Goal: Task Accomplishment & Management: Manage account settings

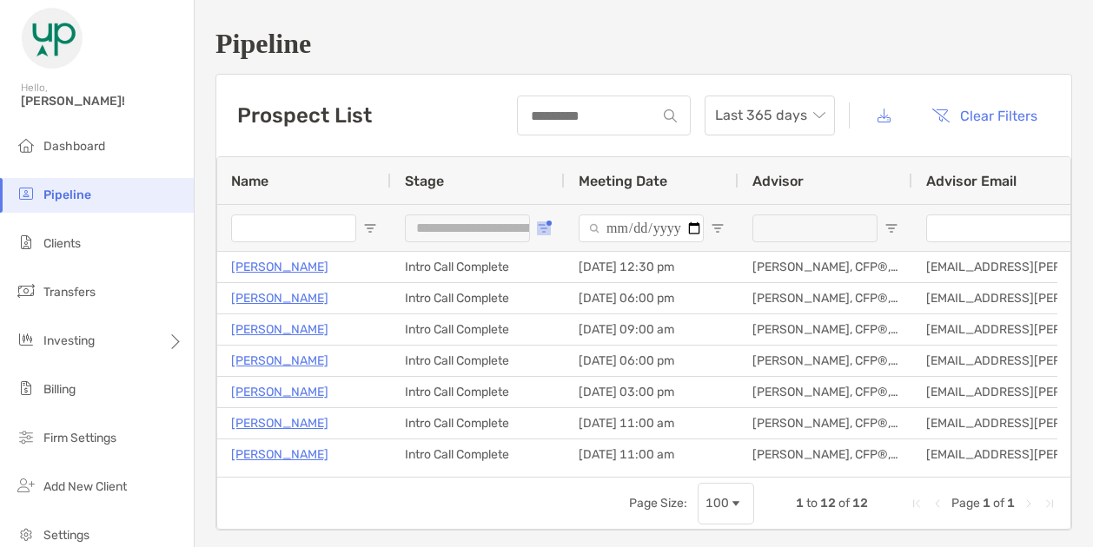
click at [542, 224] on span "Open Filter Menu" at bounding box center [544, 228] width 14 height 14
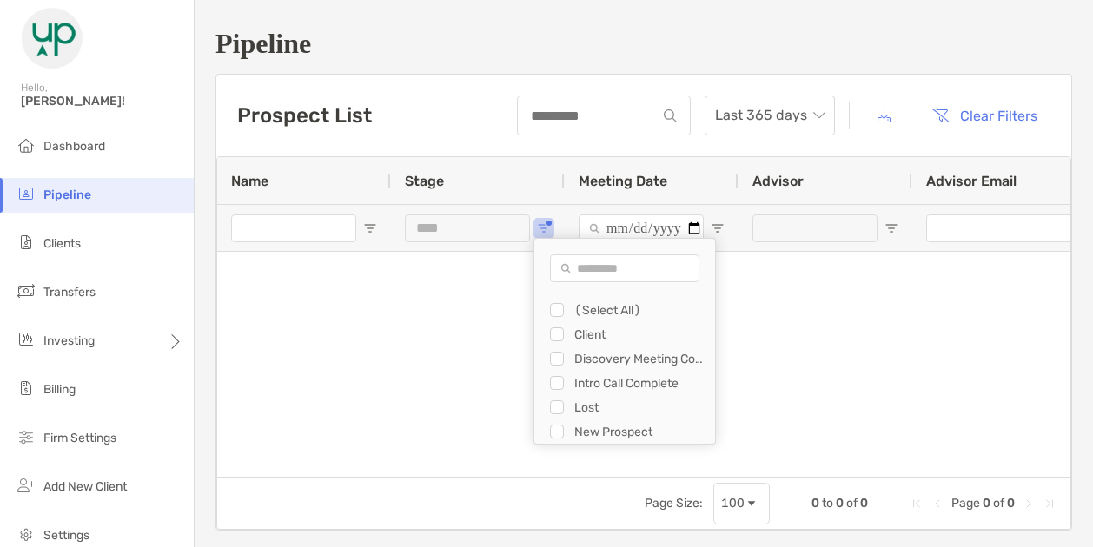
type input "**********"
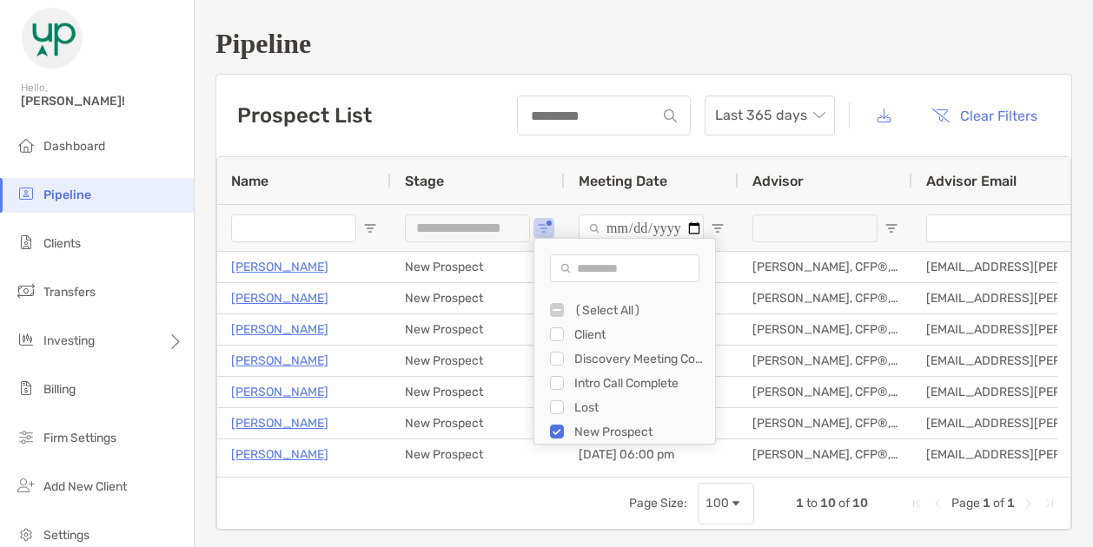
click at [467, 68] on div "**********" at bounding box center [644, 279] width 898 height 558
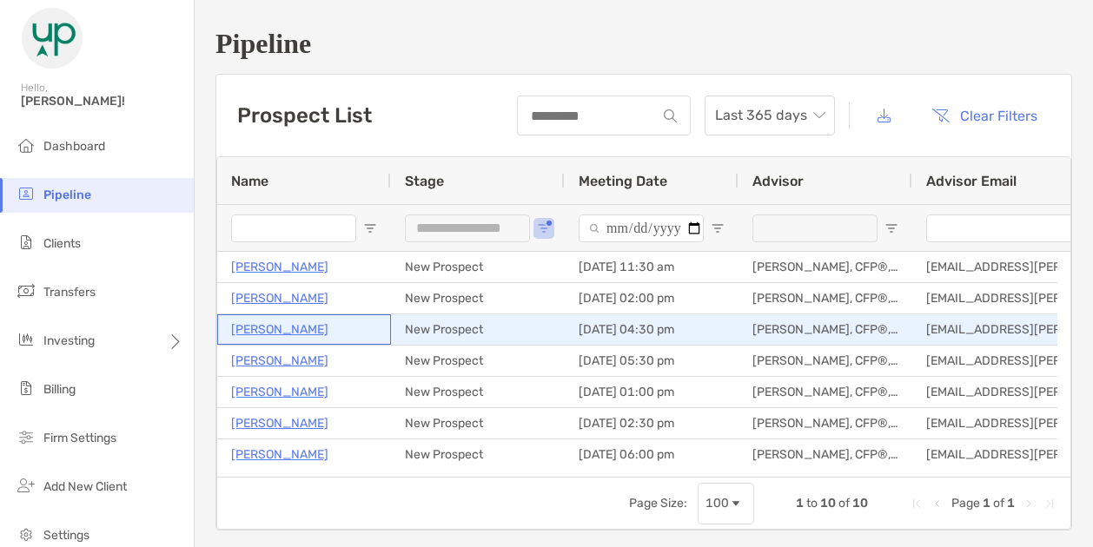
click at [268, 327] on p "[PERSON_NAME]" at bounding box center [279, 330] width 97 height 22
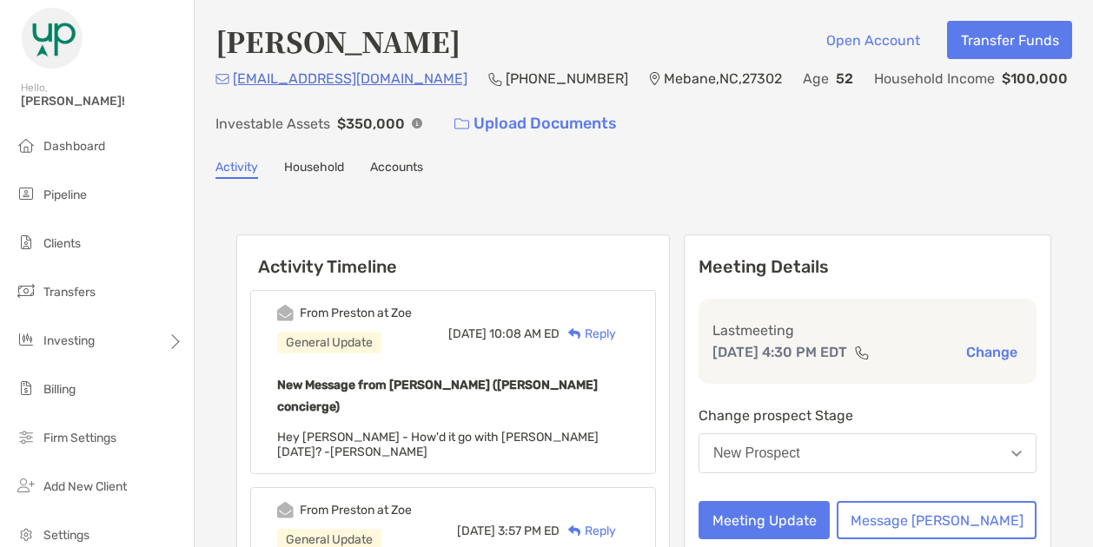
click at [831, 440] on button "New Prospect" at bounding box center [867, 453] width 338 height 40
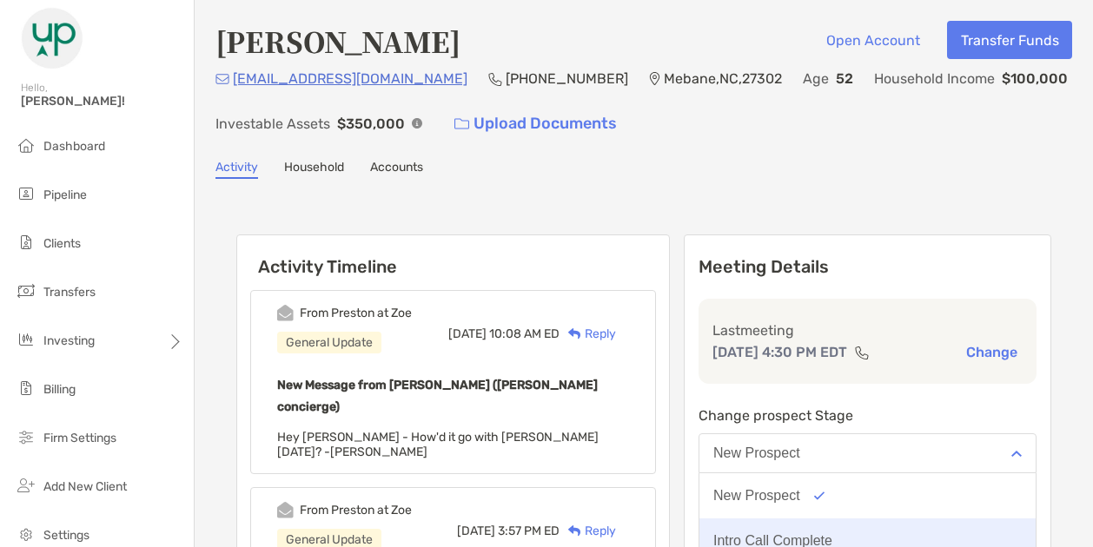
click at [803, 529] on button "Intro Call Complete" at bounding box center [867, 541] width 336 height 45
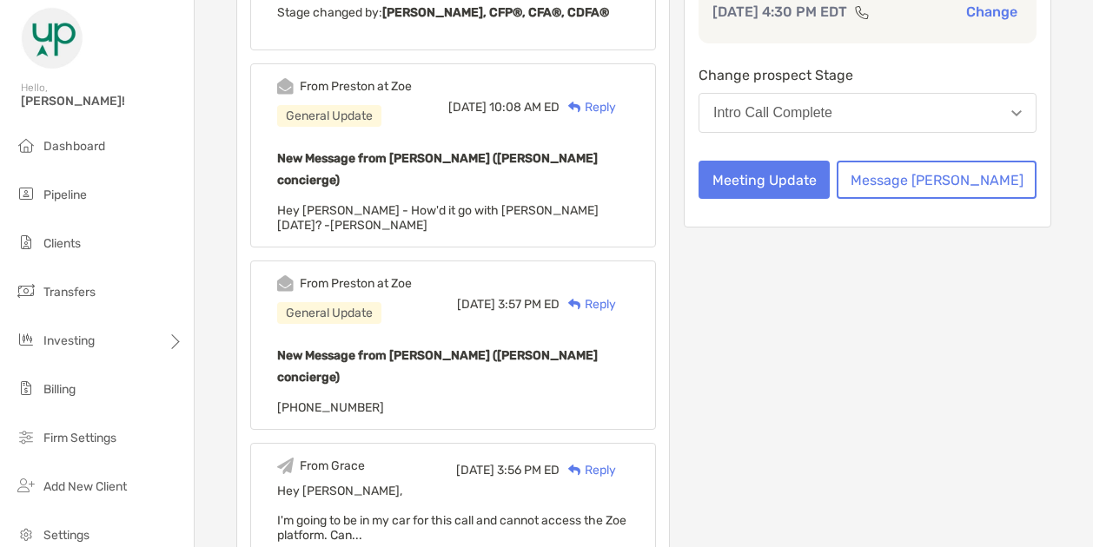
scroll to position [341, 0]
click at [625, 546] on div "Complete message" at bounding box center [563, 555] width 129 height 15
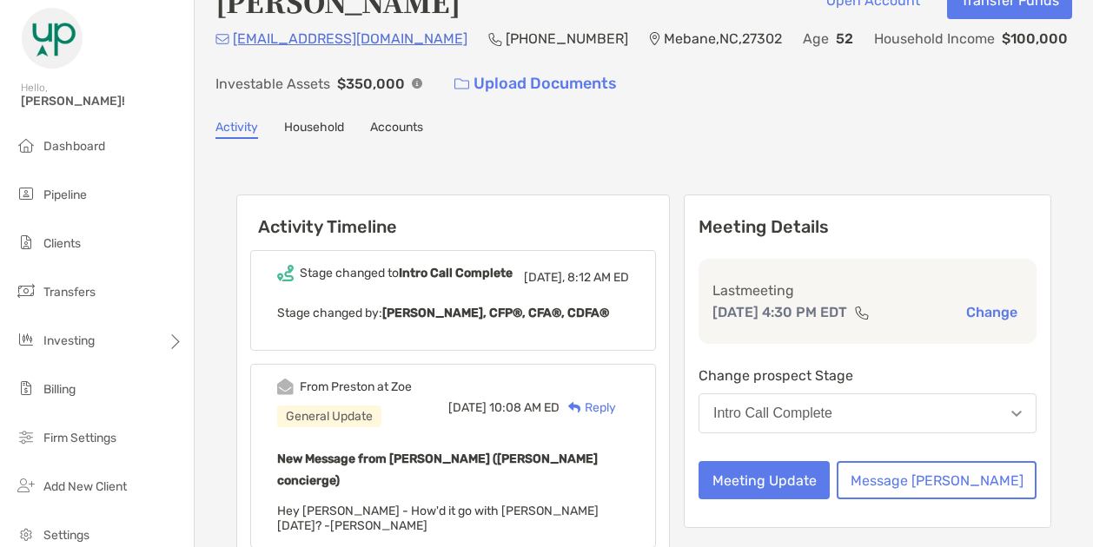
scroll to position [36, 0]
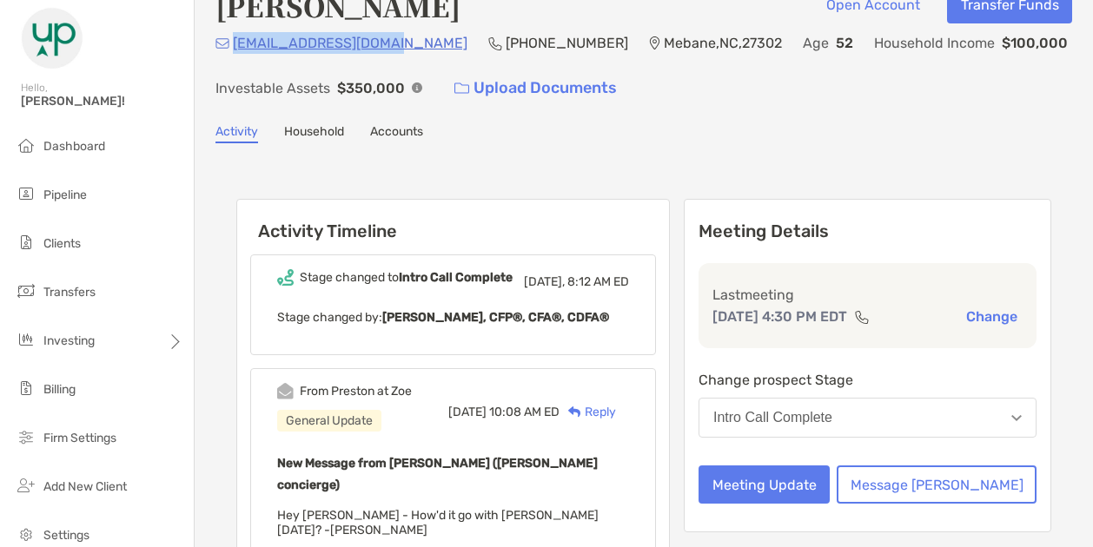
drag, startPoint x: 400, startPoint y: 43, endPoint x: 229, endPoint y: 50, distance: 170.4
click at [229, 50] on div "[EMAIL_ADDRESS][DOMAIN_NAME] [PHONE_NUMBER] [GEOGRAPHIC_DATA] Age [DEMOGRAPHIC_…" at bounding box center [643, 69] width 856 height 75
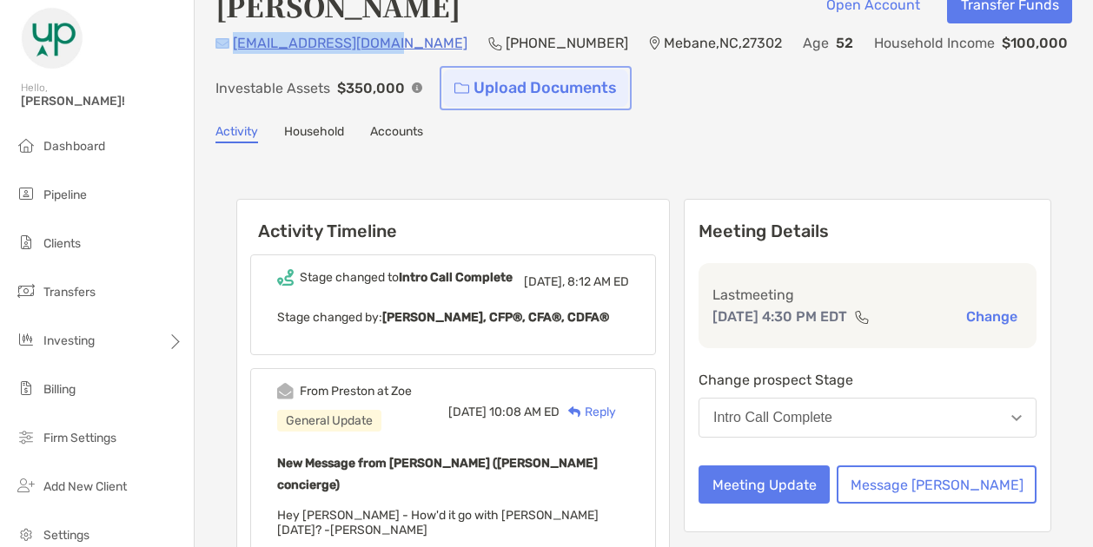
drag, startPoint x: 229, startPoint y: 50, endPoint x: 440, endPoint y: 76, distance: 212.7
click at [443, 76] on link "Upload Documents" at bounding box center [535, 87] width 185 height 37
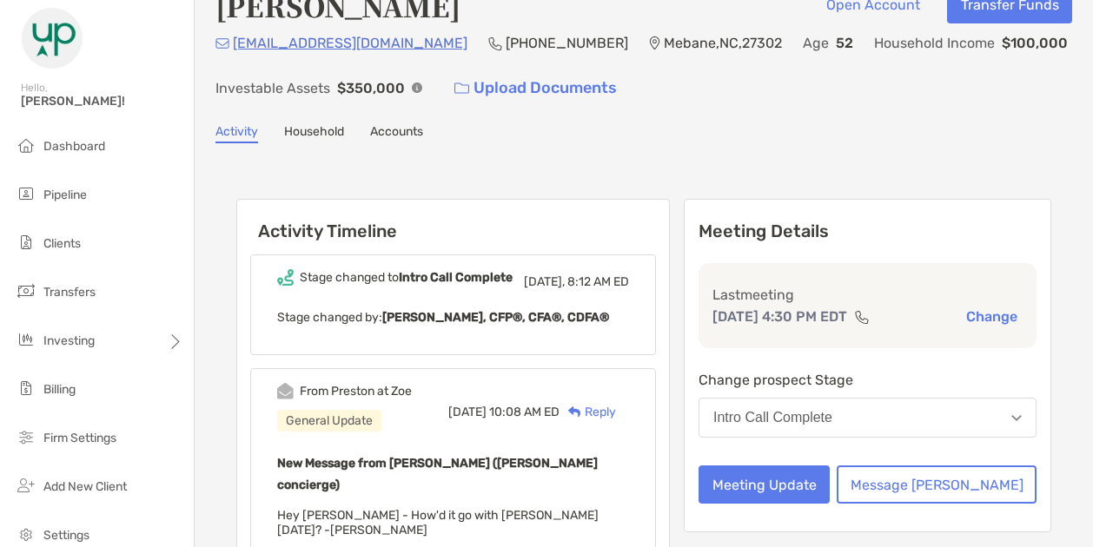
drag, startPoint x: 401, startPoint y: 37, endPoint x: 233, endPoint y: 46, distance: 168.7
click at [233, 46] on div "[EMAIL_ADDRESS][DOMAIN_NAME] [PHONE_NUMBER] [GEOGRAPHIC_DATA] Age [DEMOGRAPHIC_…" at bounding box center [643, 69] width 856 height 75
copy p "[EMAIL_ADDRESS][DOMAIN_NAME]"
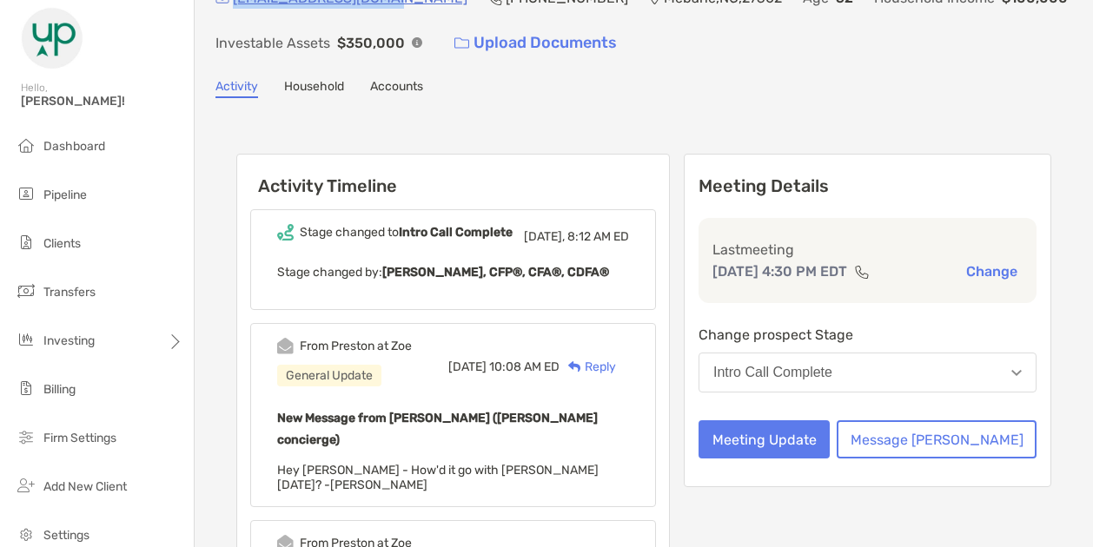
scroll to position [110, 0]
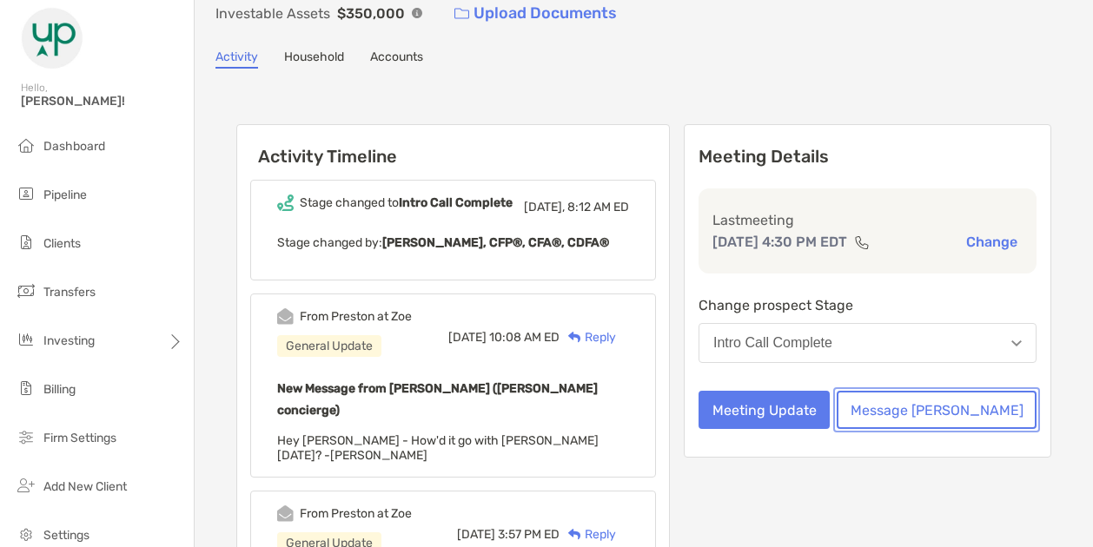
click at [989, 397] on button "Message [PERSON_NAME]" at bounding box center [936, 410] width 200 height 38
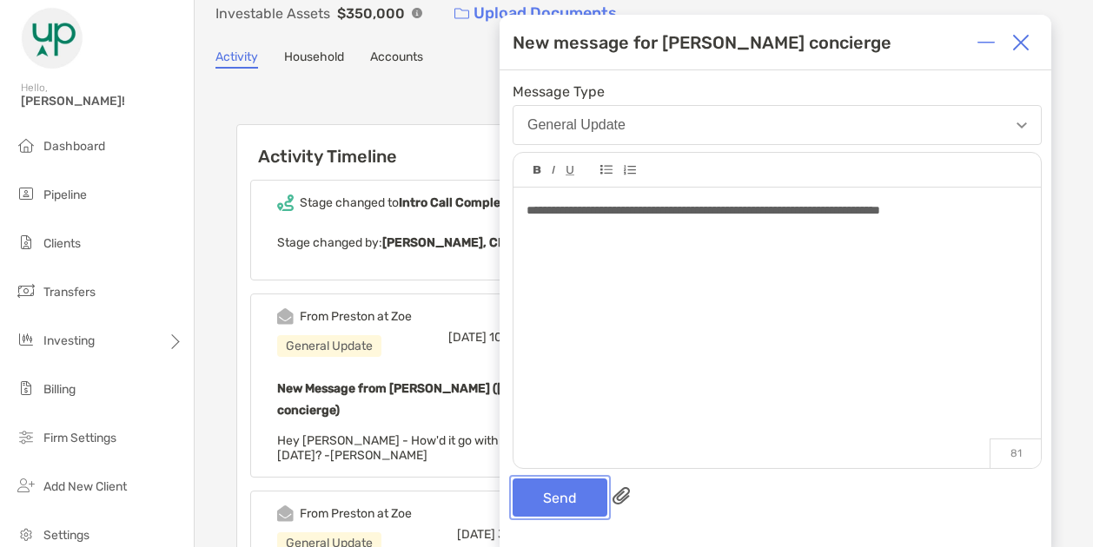
click at [552, 491] on button "Send" at bounding box center [559, 498] width 95 height 38
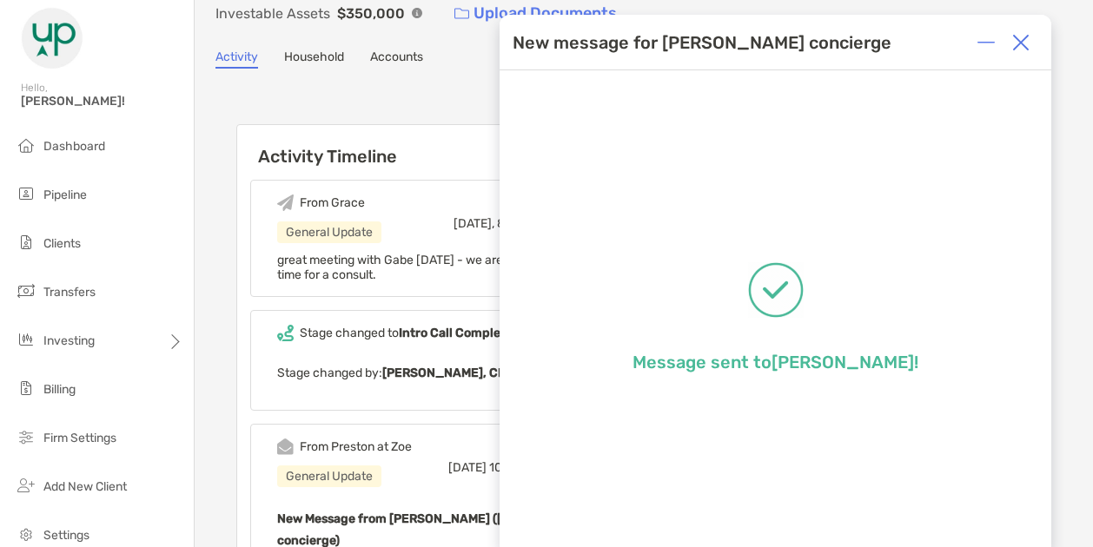
click at [1023, 46] on img at bounding box center [1020, 42] width 17 height 17
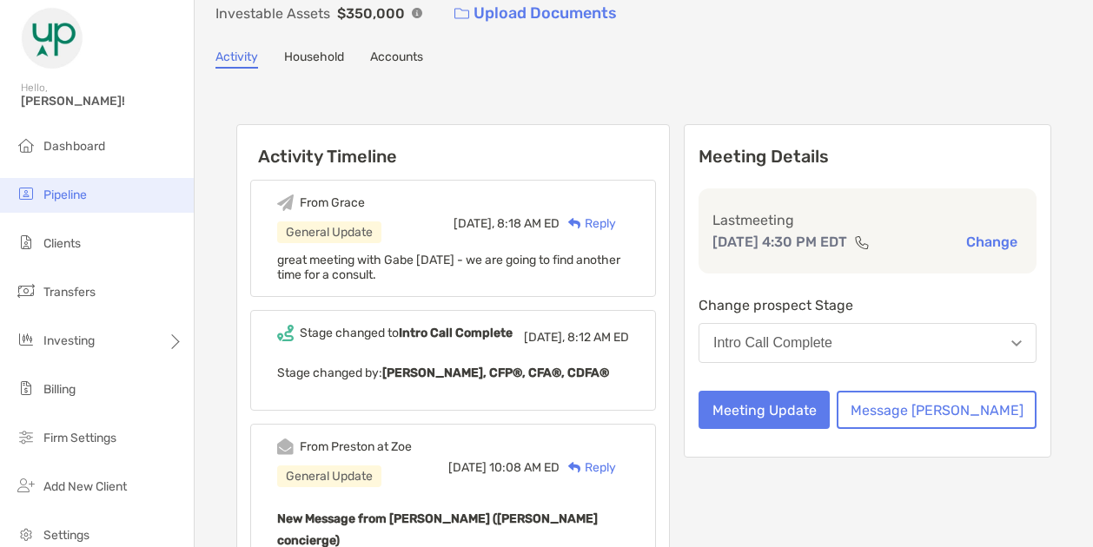
click at [46, 194] on span "Pipeline" at bounding box center [64, 195] width 43 height 15
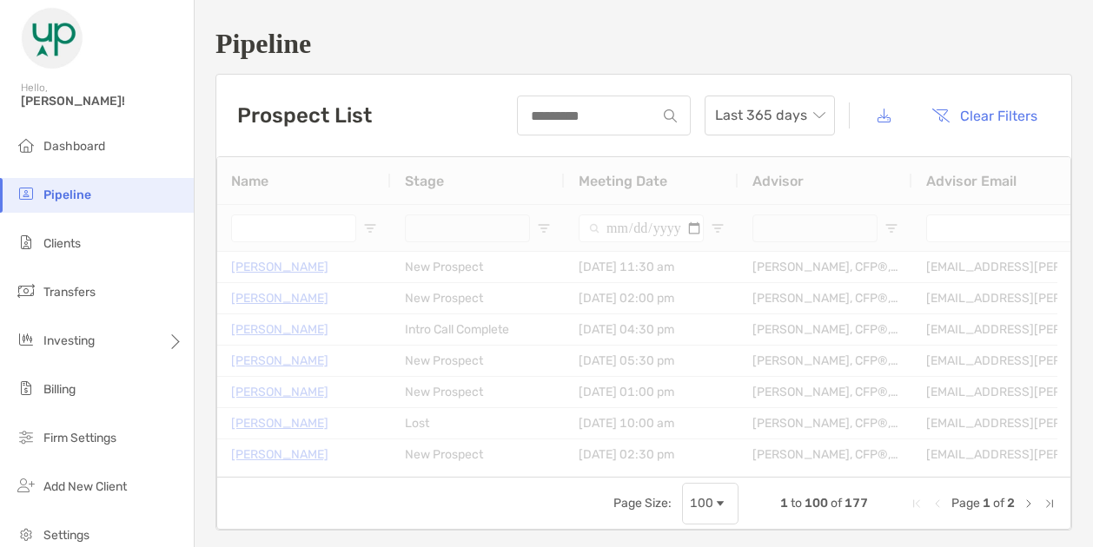
type input "**********"
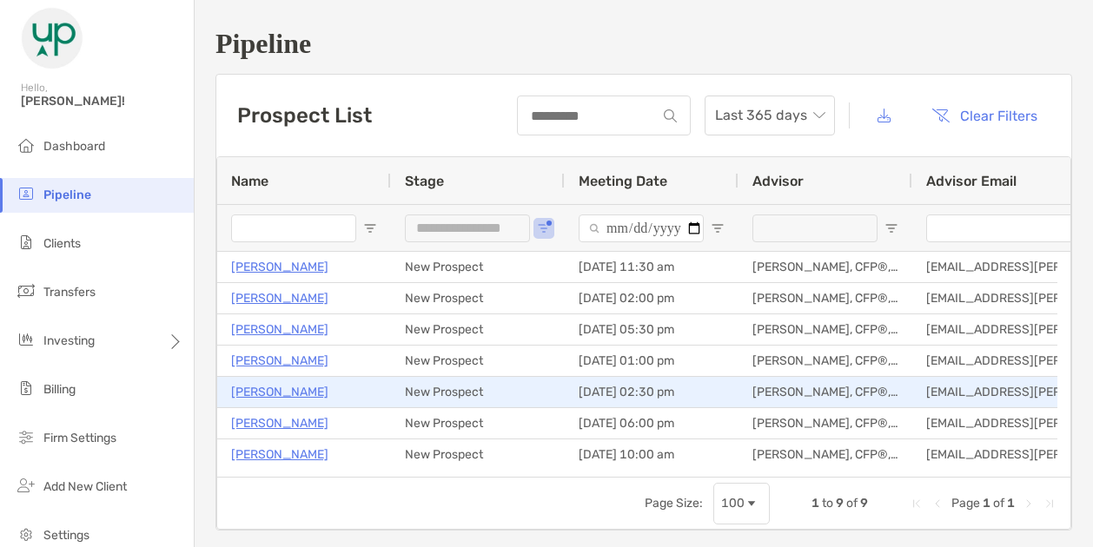
click at [272, 388] on p "[PERSON_NAME]" at bounding box center [279, 392] width 97 height 22
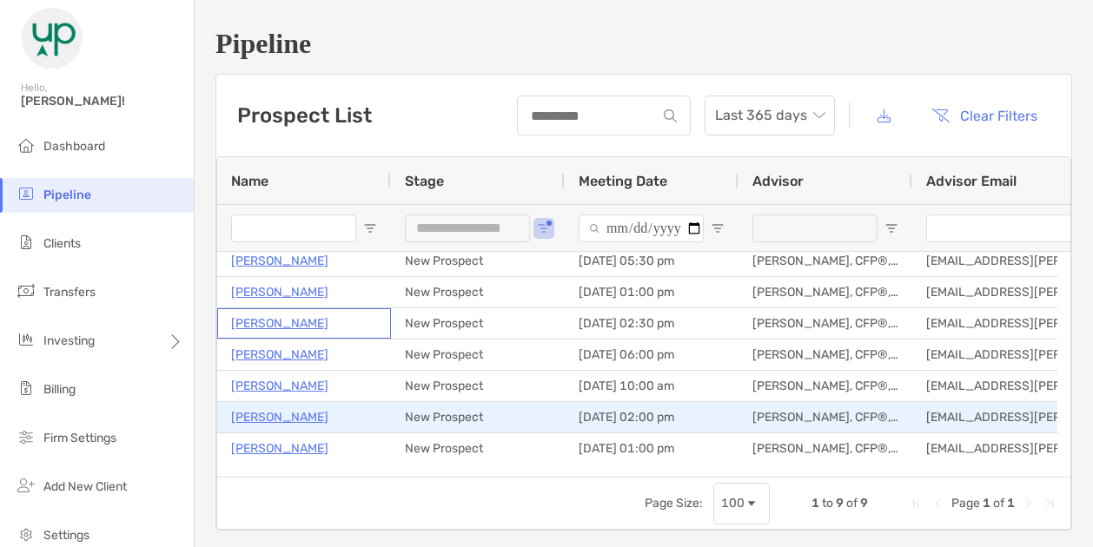
scroll to position [69, 0]
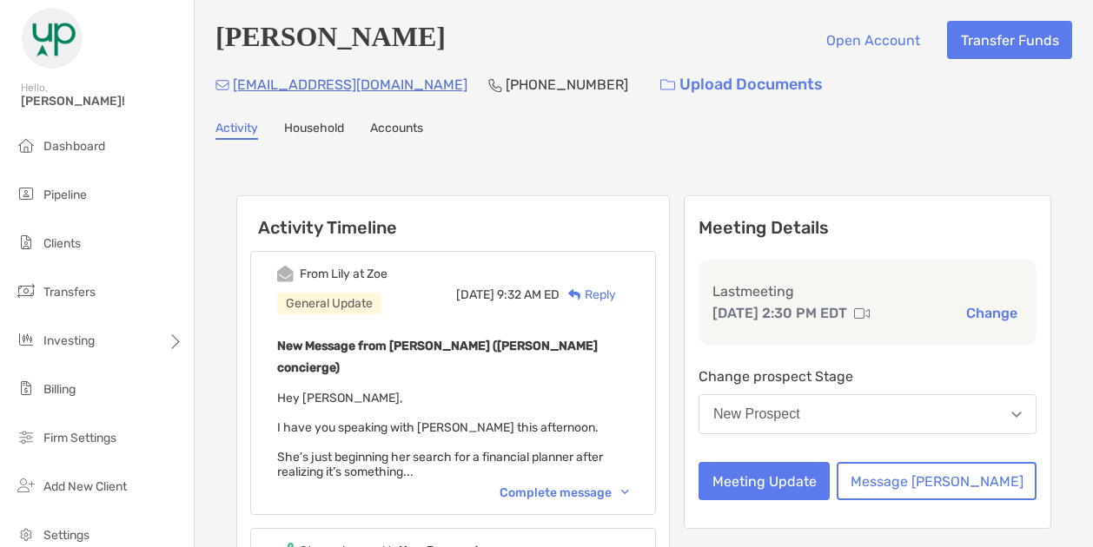
click at [800, 417] on div "New Prospect" at bounding box center [756, 414] width 87 height 16
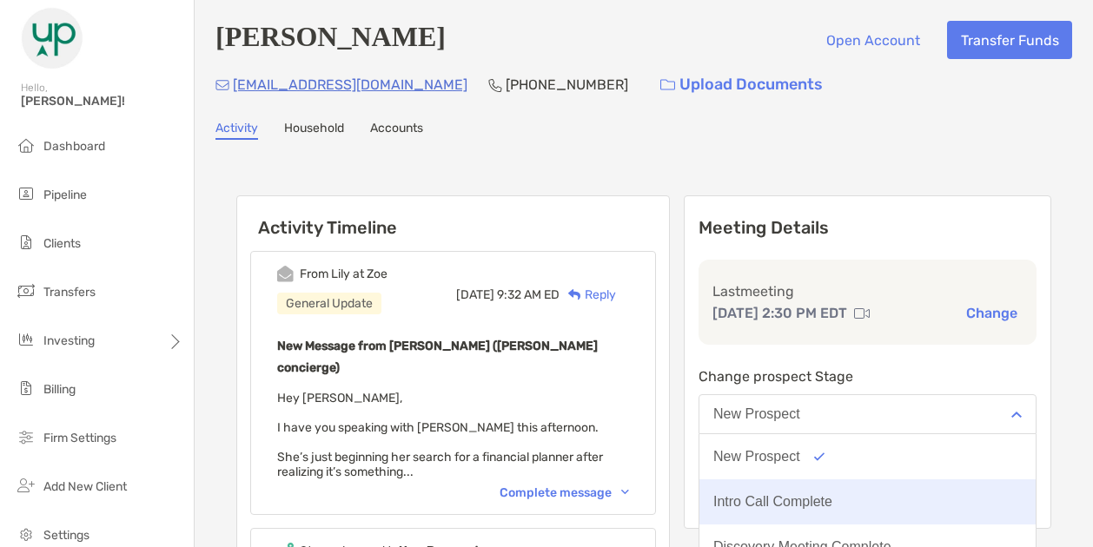
click at [829, 504] on div "Intro Call Complete" at bounding box center [772, 502] width 119 height 16
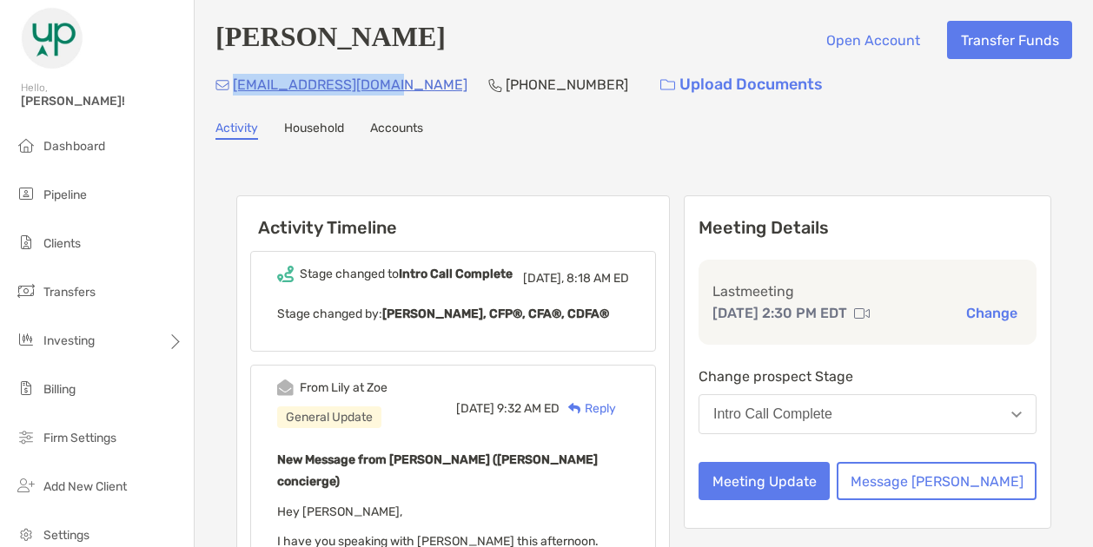
drag, startPoint x: 397, startPoint y: 89, endPoint x: 232, endPoint y: 85, distance: 165.1
click at [232, 85] on div "edmondsgail@gmail.com (703) 307-4554 Upload Documents" at bounding box center [643, 84] width 856 height 37
copy p "edmondsgail@gmail.com"
click at [947, 473] on button "Message [PERSON_NAME]" at bounding box center [936, 481] width 200 height 38
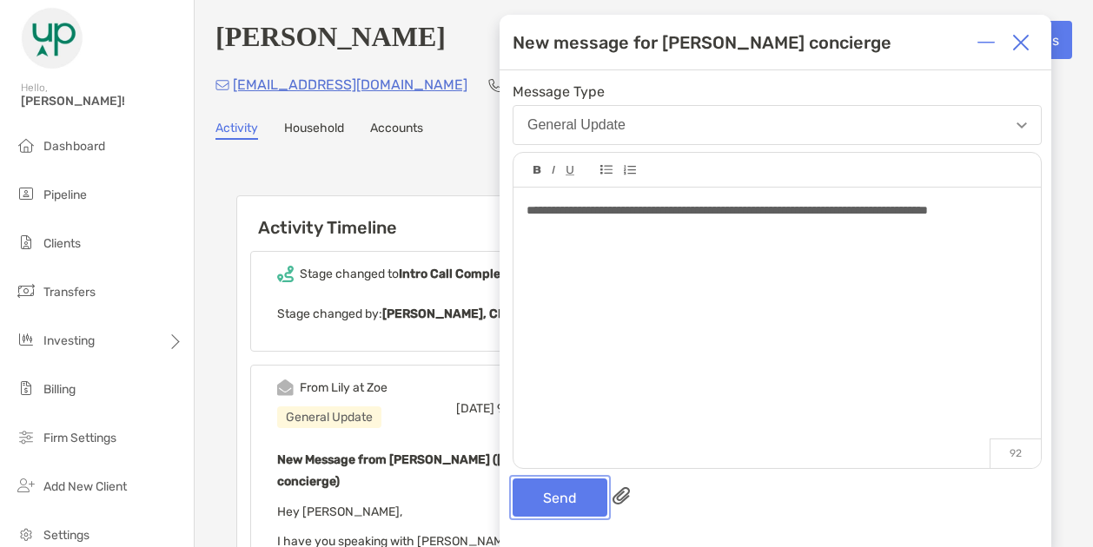
click at [578, 500] on button "Send" at bounding box center [559, 498] width 95 height 38
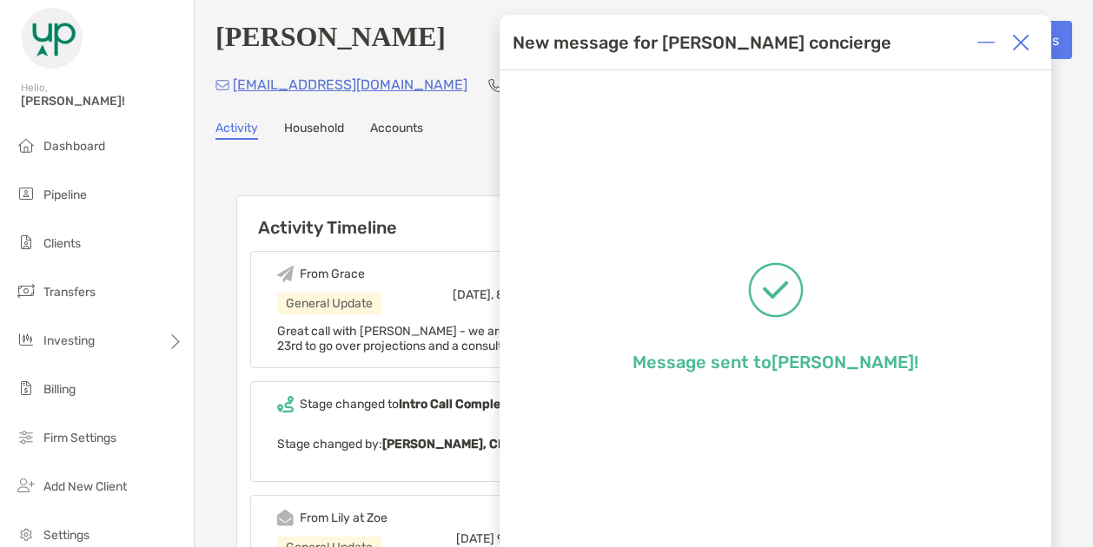
click at [1021, 36] on img at bounding box center [1020, 42] width 17 height 17
